Goal: Check status: Check status

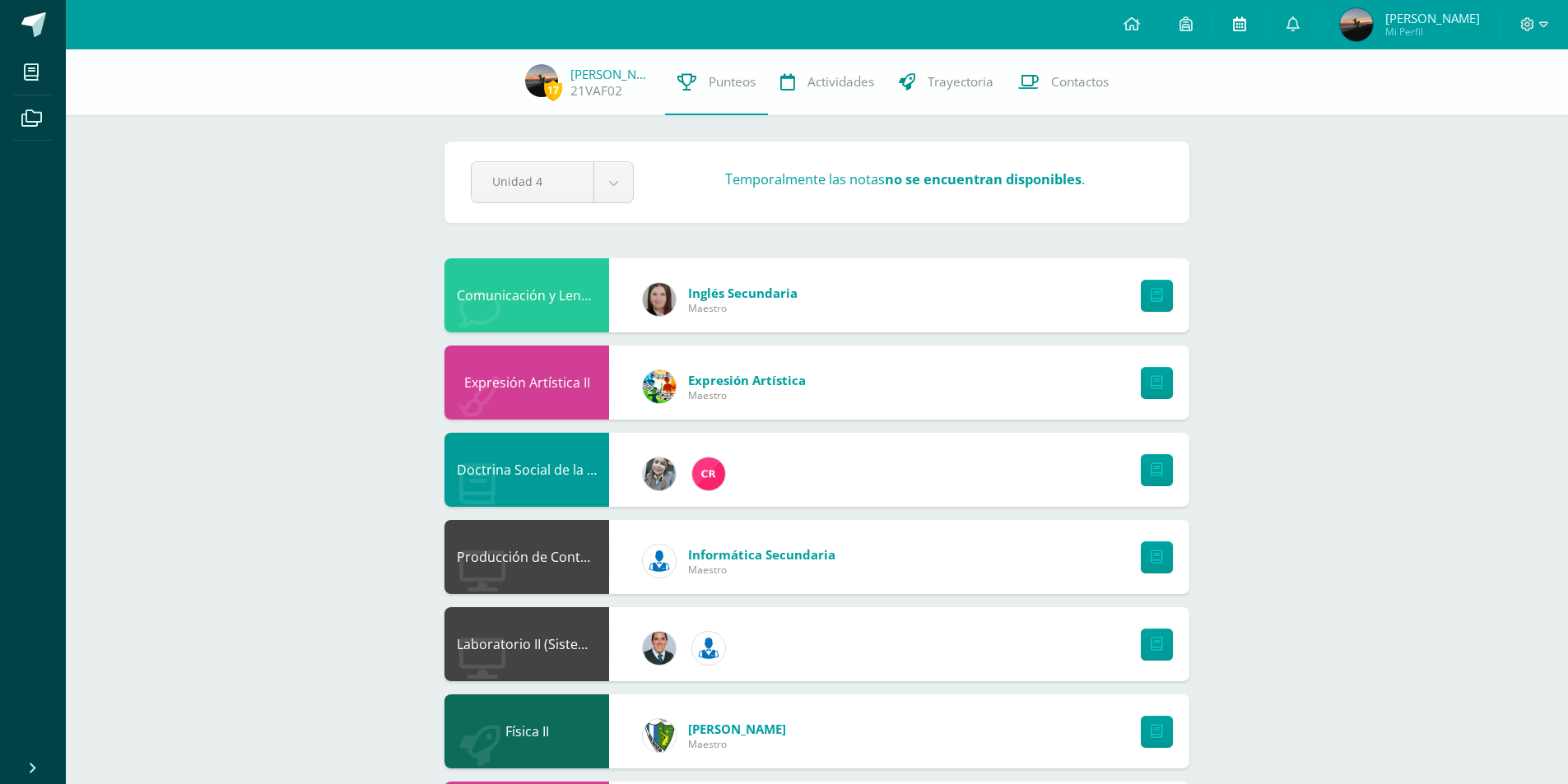
click at [1241, 29] on link at bounding box center [1240, 25] width 53 height 50
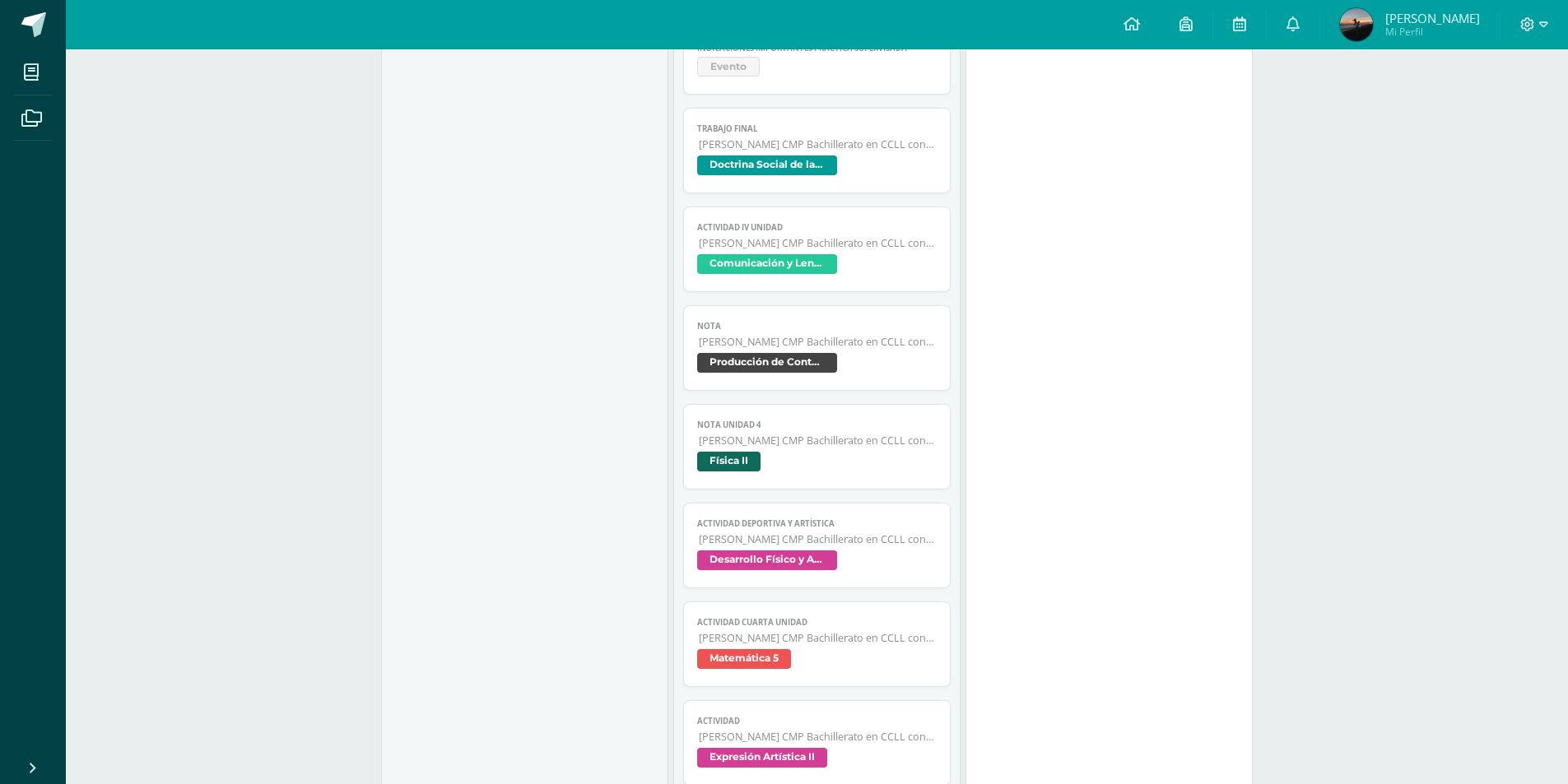
scroll to position [307, 0]
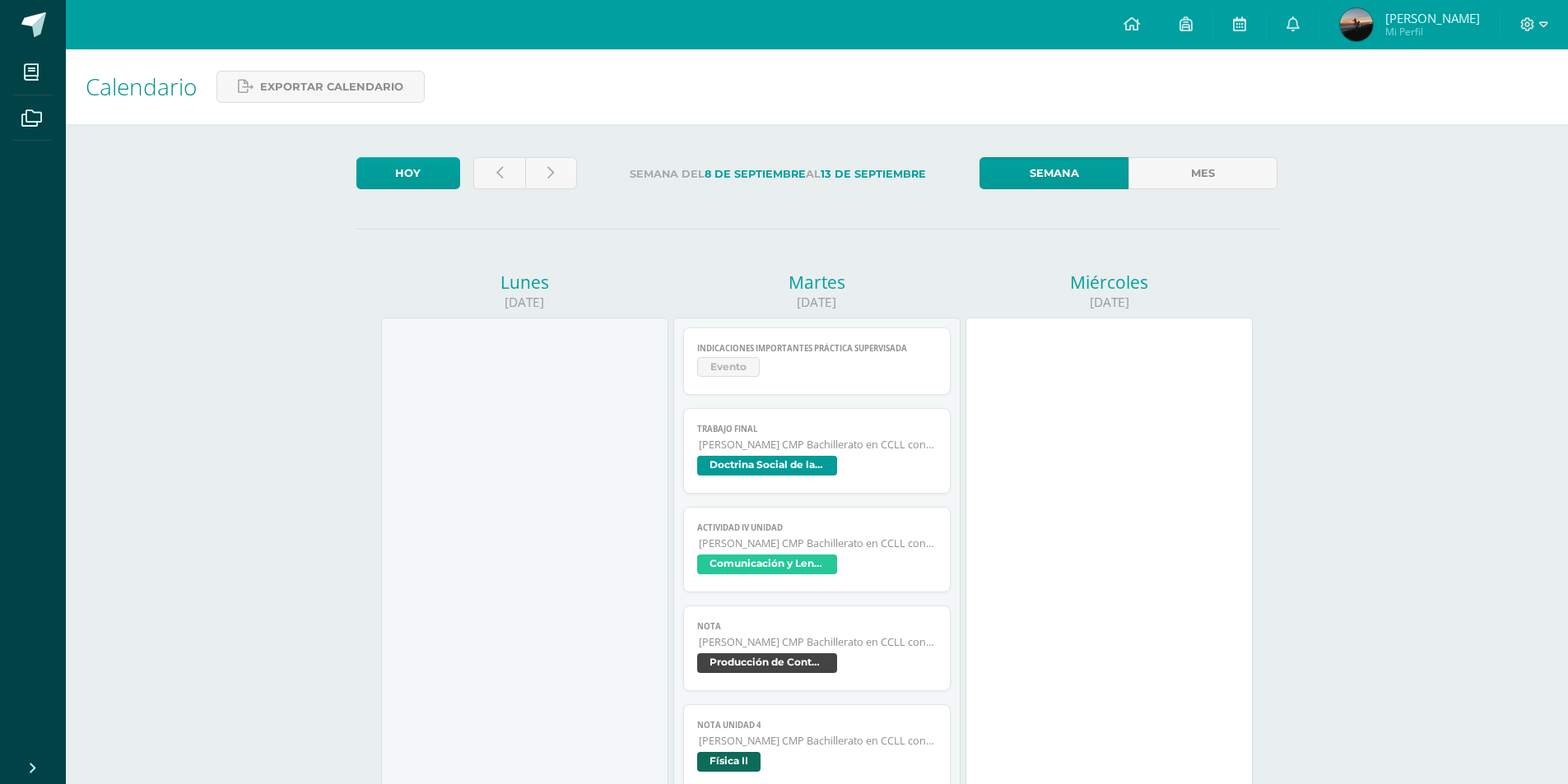
scroll to position [307, 0]
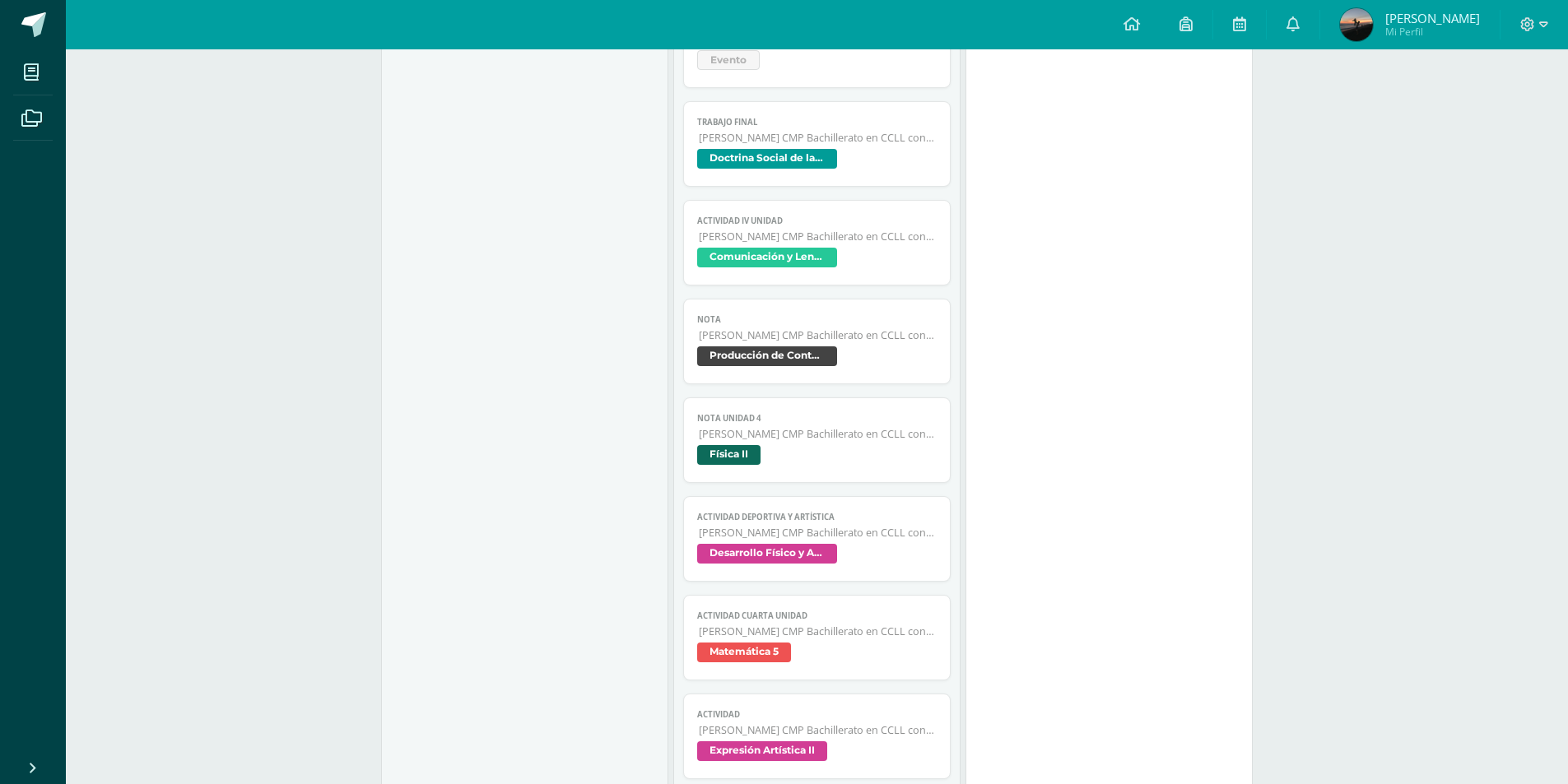
click at [1373, 19] on img at bounding box center [1356, 25] width 33 height 33
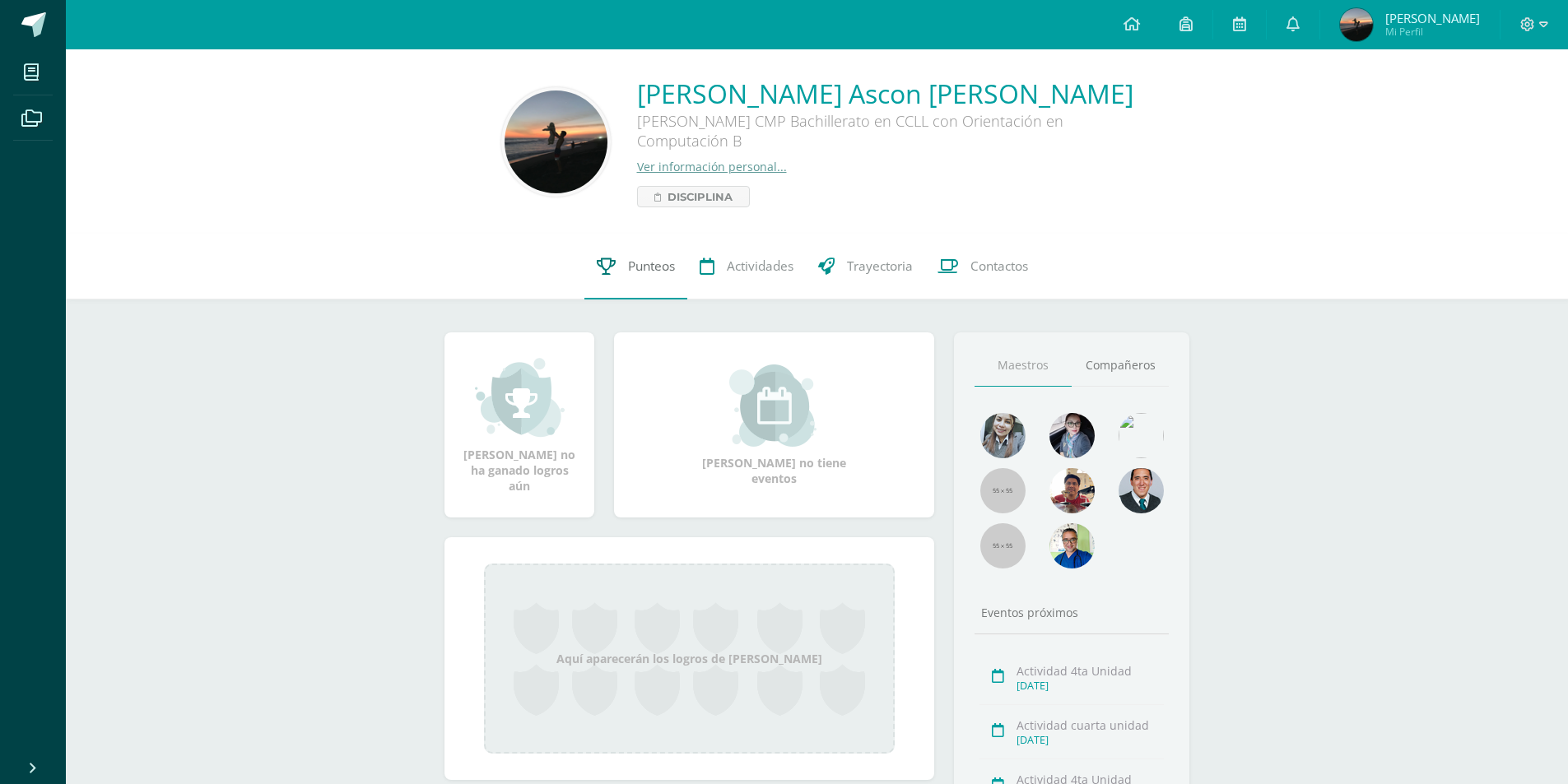
click at [657, 279] on link "Punteos" at bounding box center [636, 267] width 103 height 66
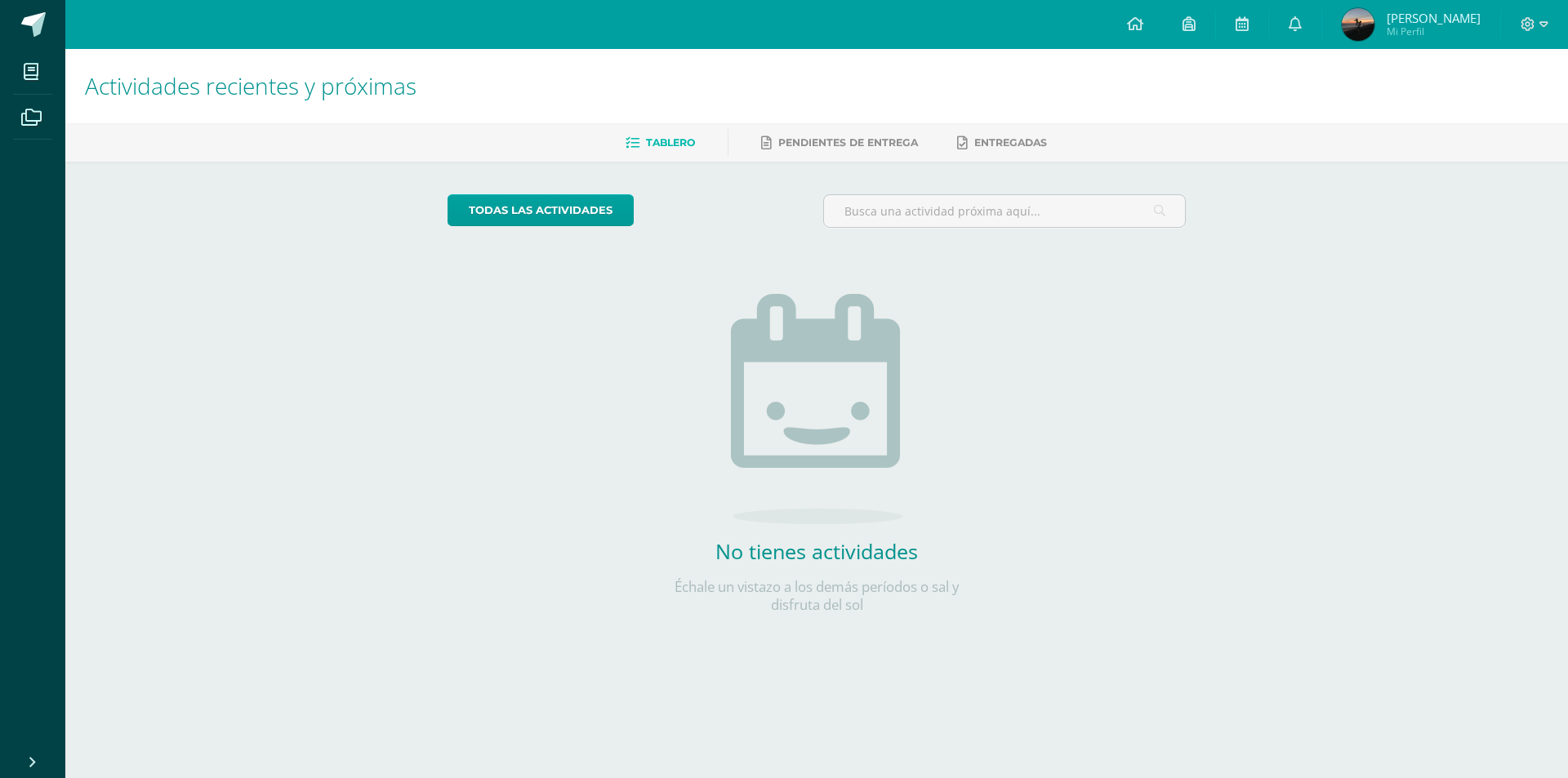
click at [1369, 37] on img at bounding box center [1358, 25] width 33 height 33
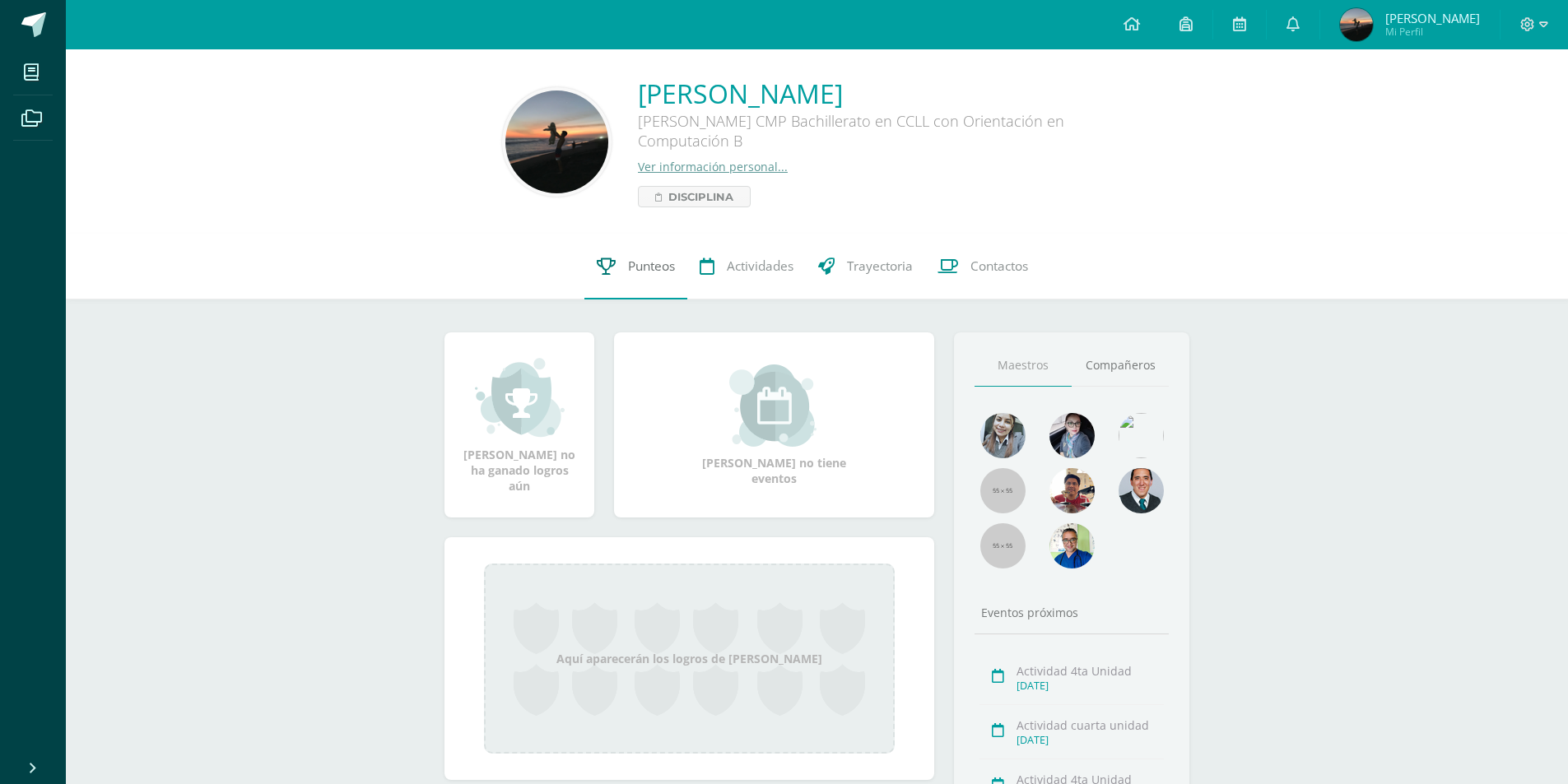
click at [640, 259] on span "Punteos" at bounding box center [651, 265] width 47 height 17
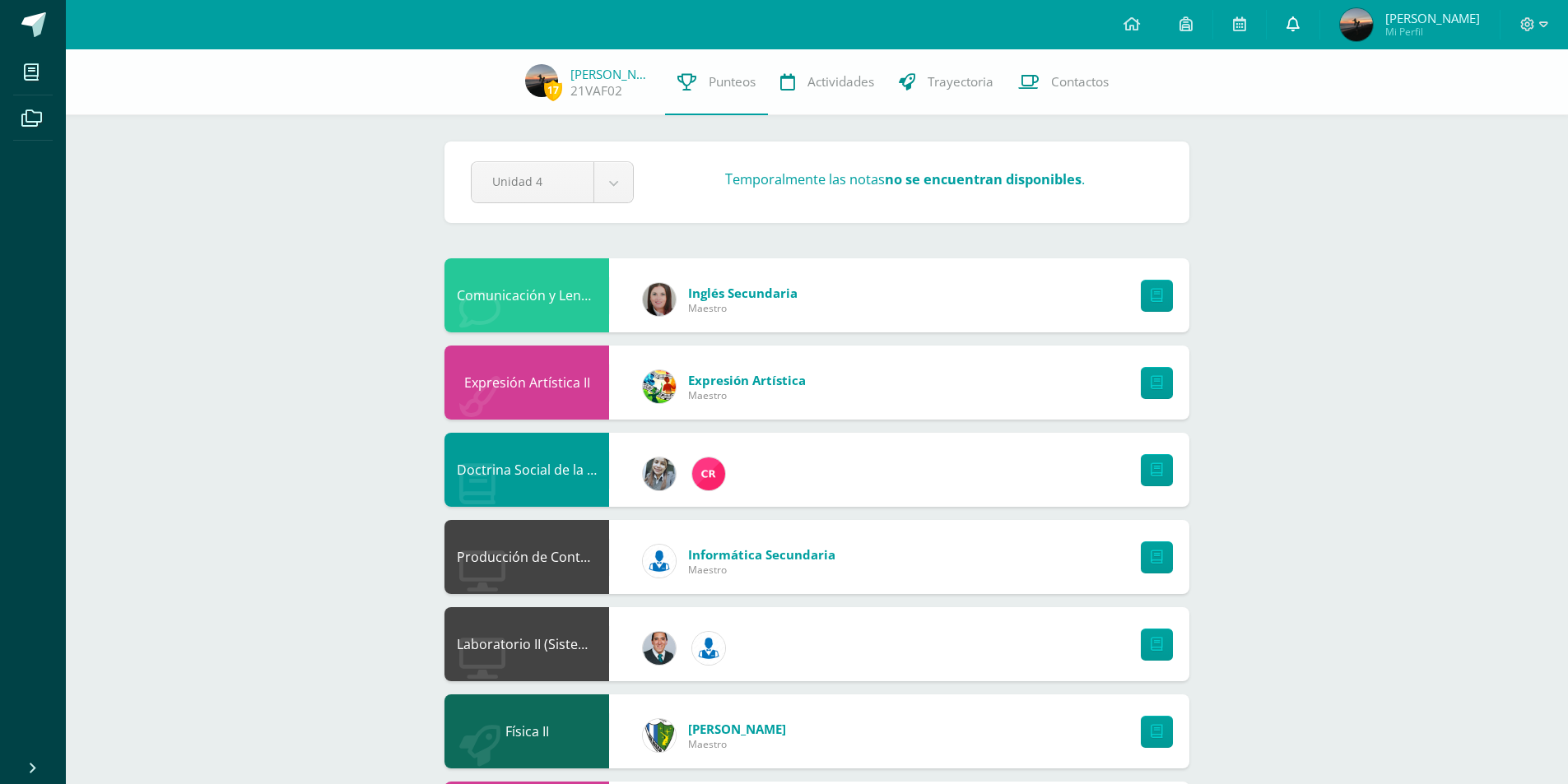
click at [1298, 30] on link at bounding box center [1293, 25] width 53 height 50
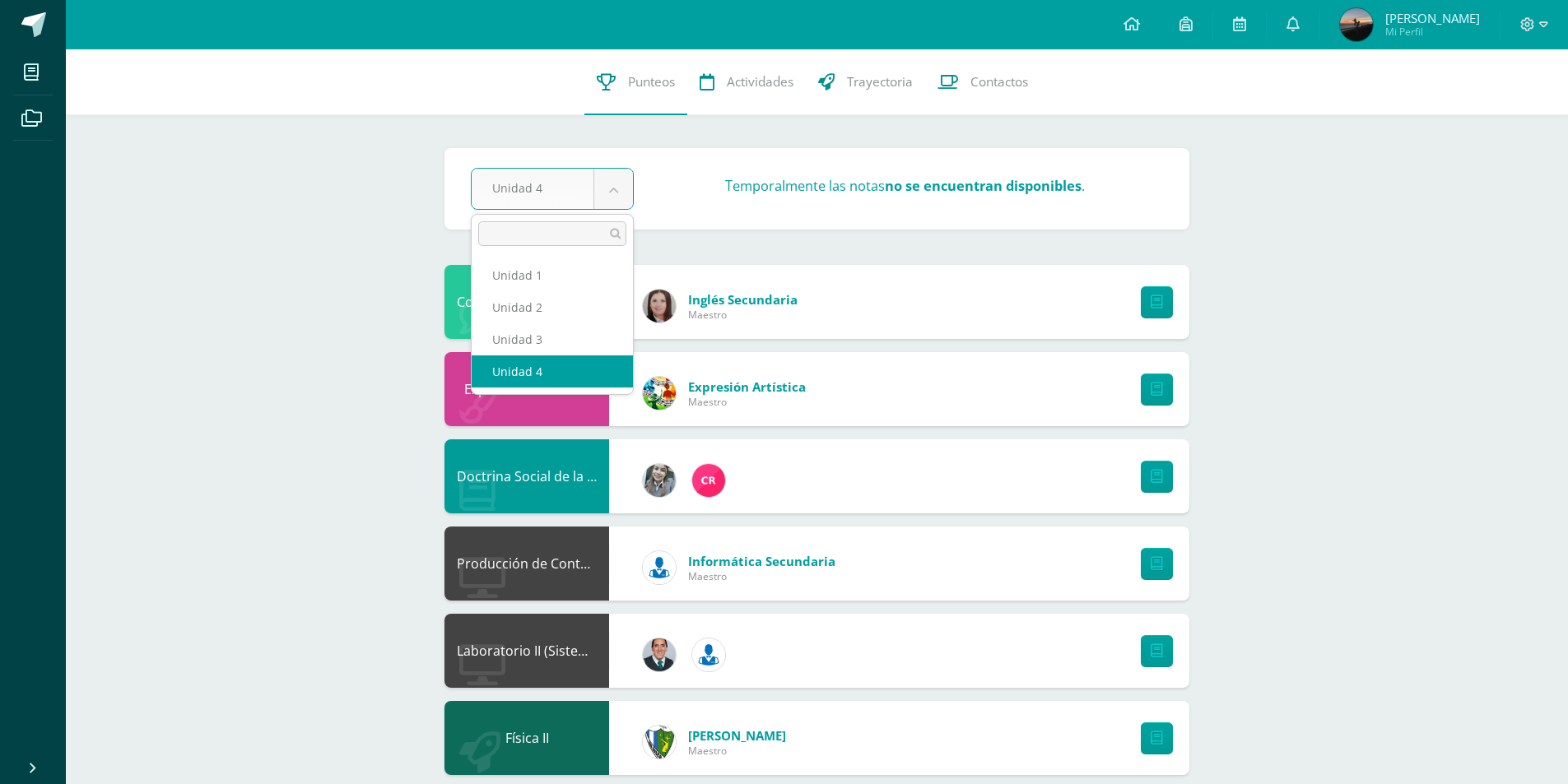
select select "Unidad 3"
